Goal: Task Accomplishment & Management: Manage account settings

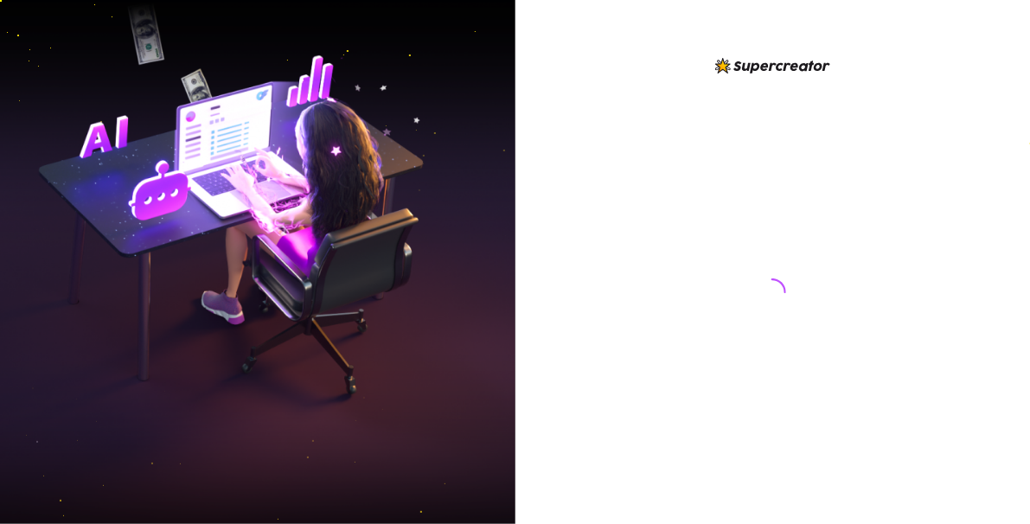
drag, startPoint x: 0, startPoint y: 0, endPoint x: 801, endPoint y: 394, distance: 892.4
click at [801, 394] on div at bounding box center [773, 275] width 386 height 441
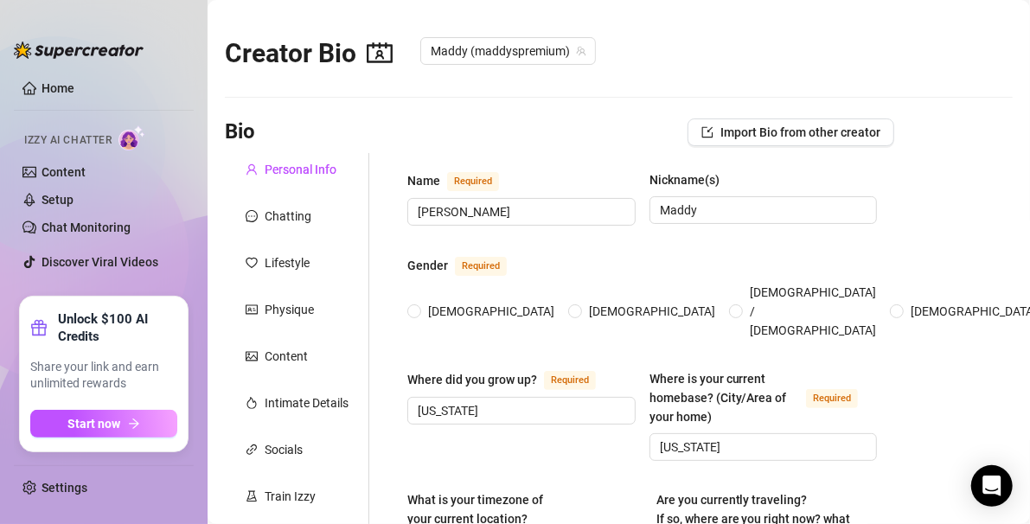
radio input "true"
type input "August 19th, 1996"
click at [70, 85] on link "Home" at bounding box center [58, 88] width 33 height 14
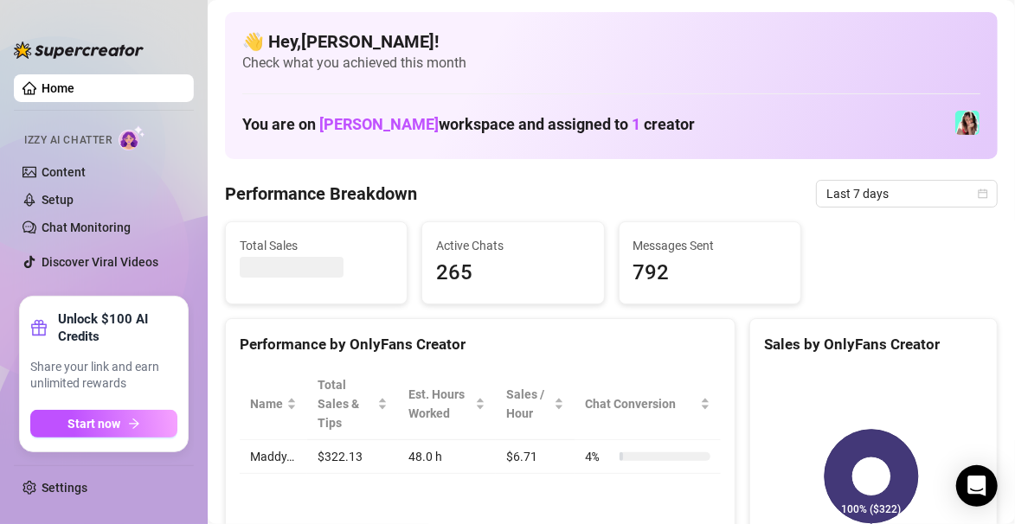
click at [734, 186] on div "Performance Breakdown Last 7 days" at bounding box center [611, 194] width 772 height 28
